Goal: Find contact information: Find contact information

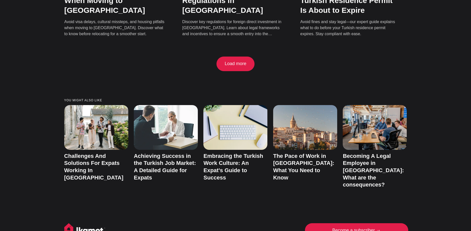
scroll to position [1056, 0]
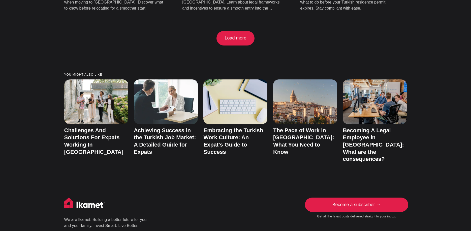
click at [343, 198] on link "Become a subscriber →" at bounding box center [356, 205] width 101 height 15
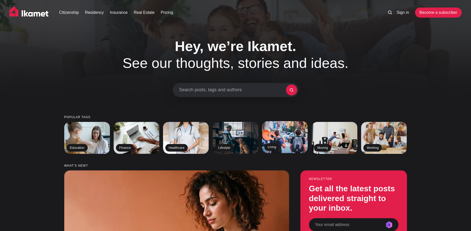
click at [280, 139] on img at bounding box center [284, 137] width 47 height 33
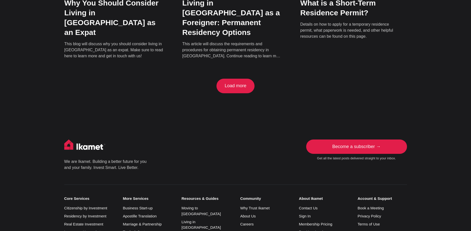
scroll to position [591, 0]
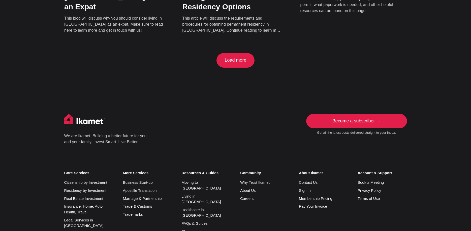
click at [309, 181] on link "Contact Us" at bounding box center [308, 183] width 19 height 4
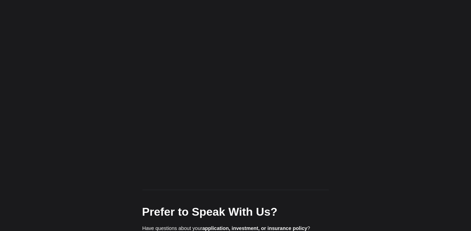
scroll to position [96, 0]
